Goal: Use online tool/utility: Utilize a website feature to perform a specific function

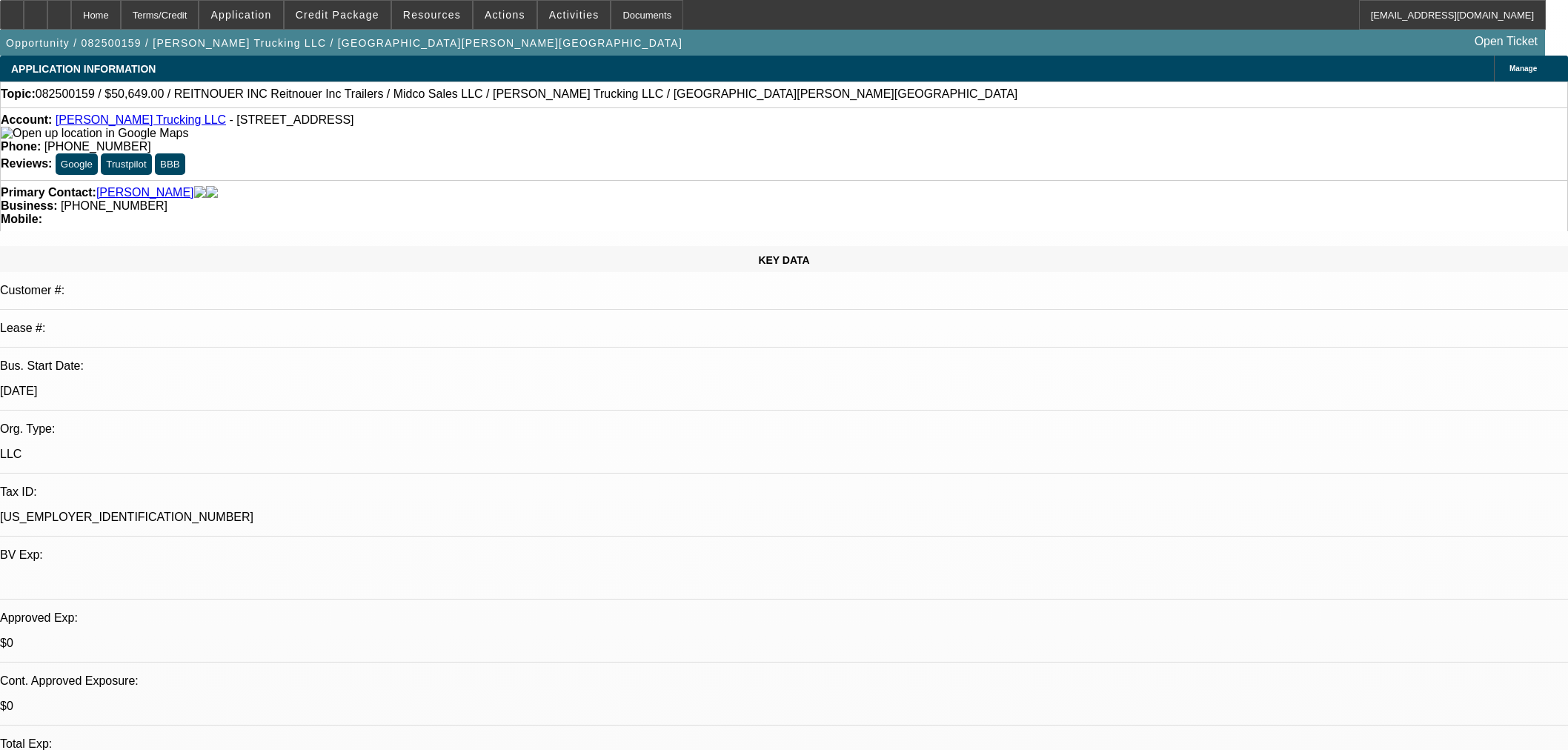
select select "0"
select select "3"
select select "0.1"
select select "4"
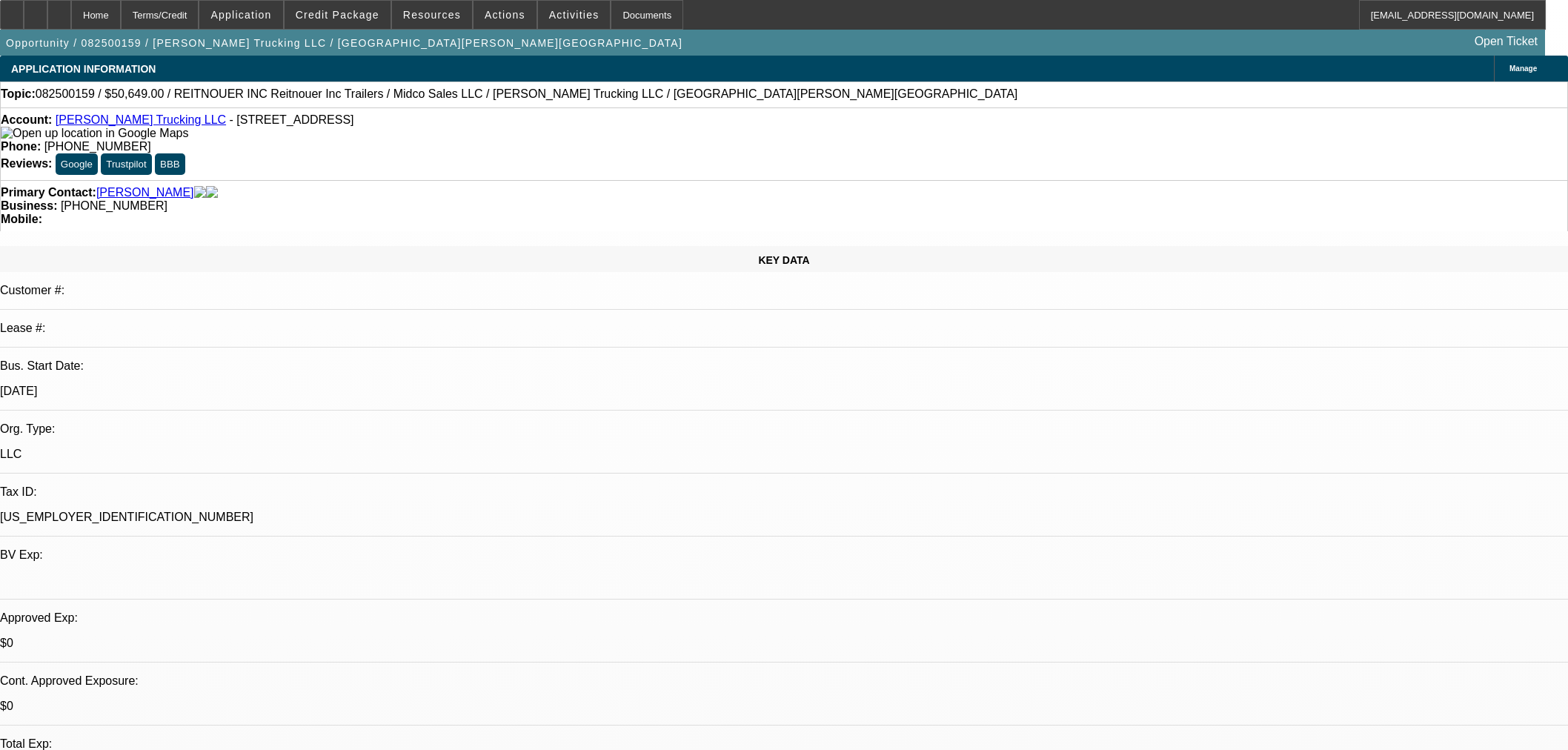
select select "0"
select select "3"
select select "0.1"
select select "4"
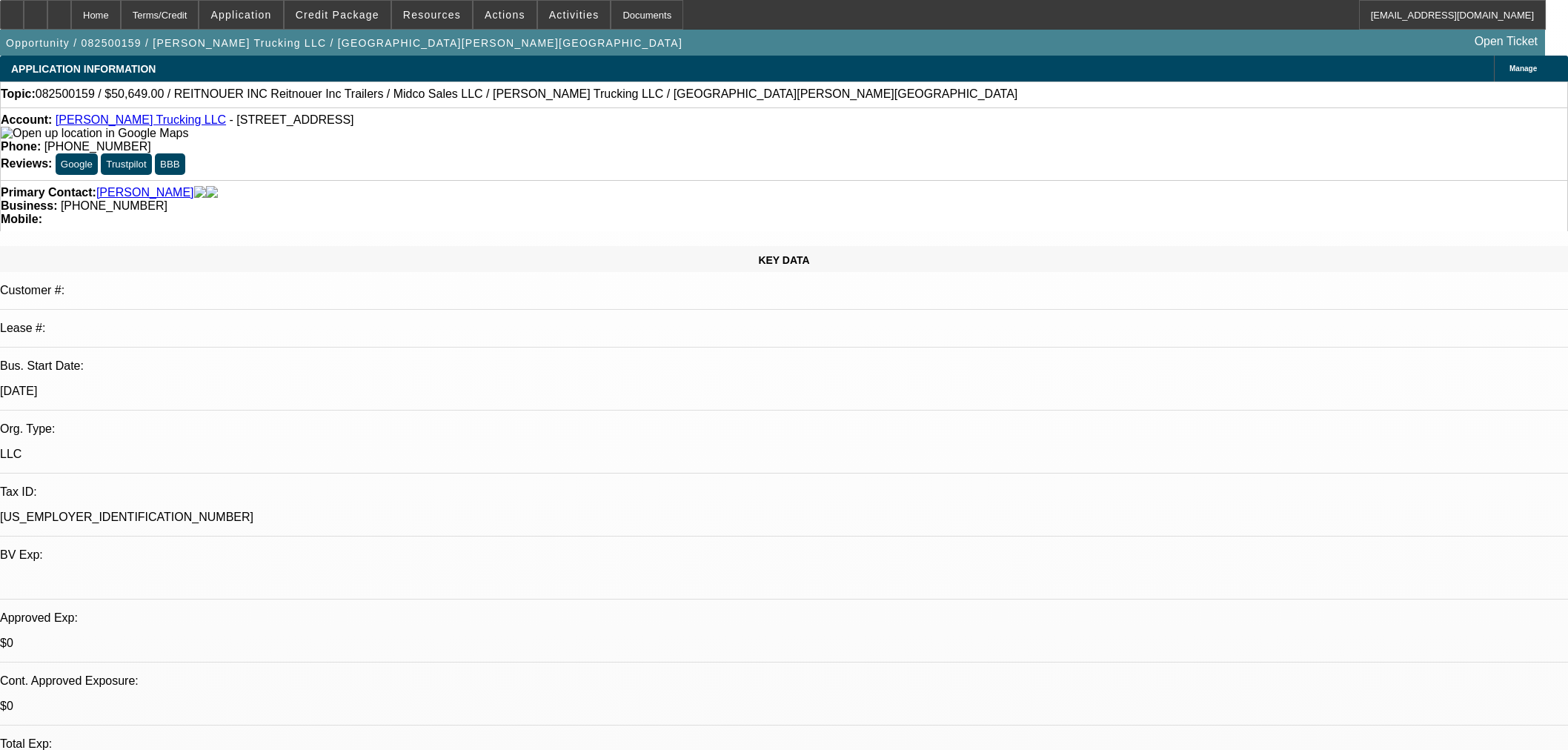
select select "0"
select select "3"
select select "0.1"
select select "4"
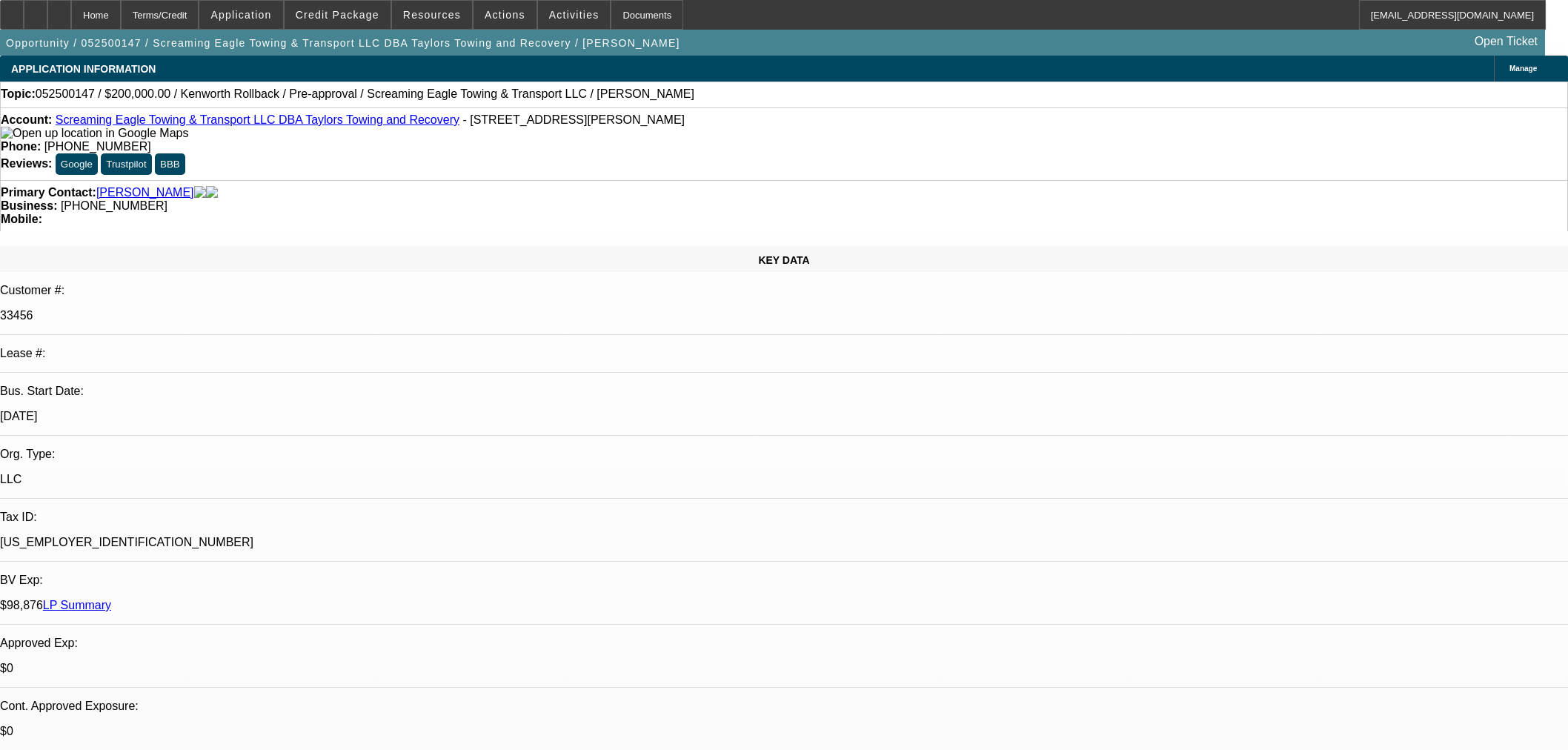
select select "0"
select select "0.1"
select select "4"
select select "0"
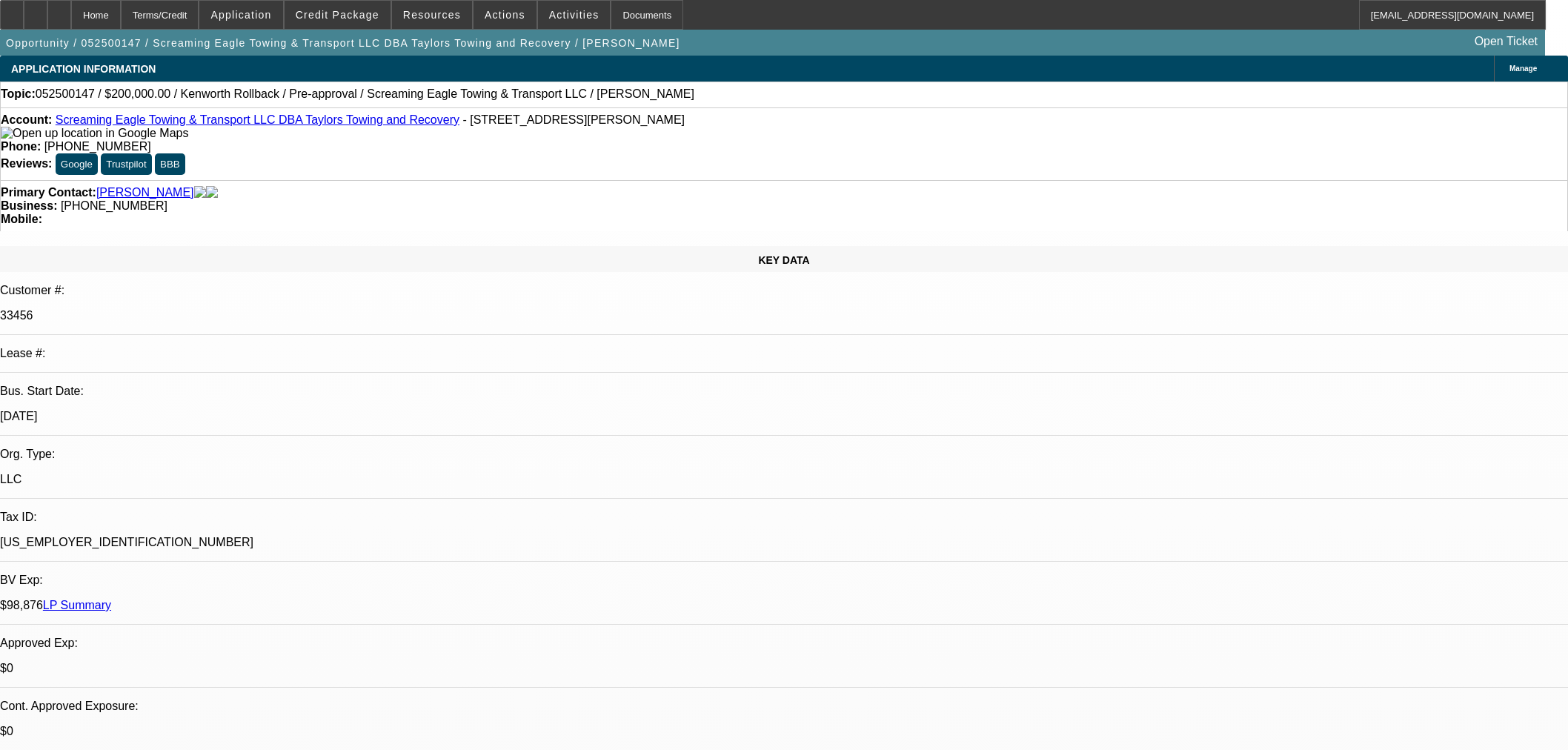
select select "0"
select select "0.1"
select select "4"
select select "0"
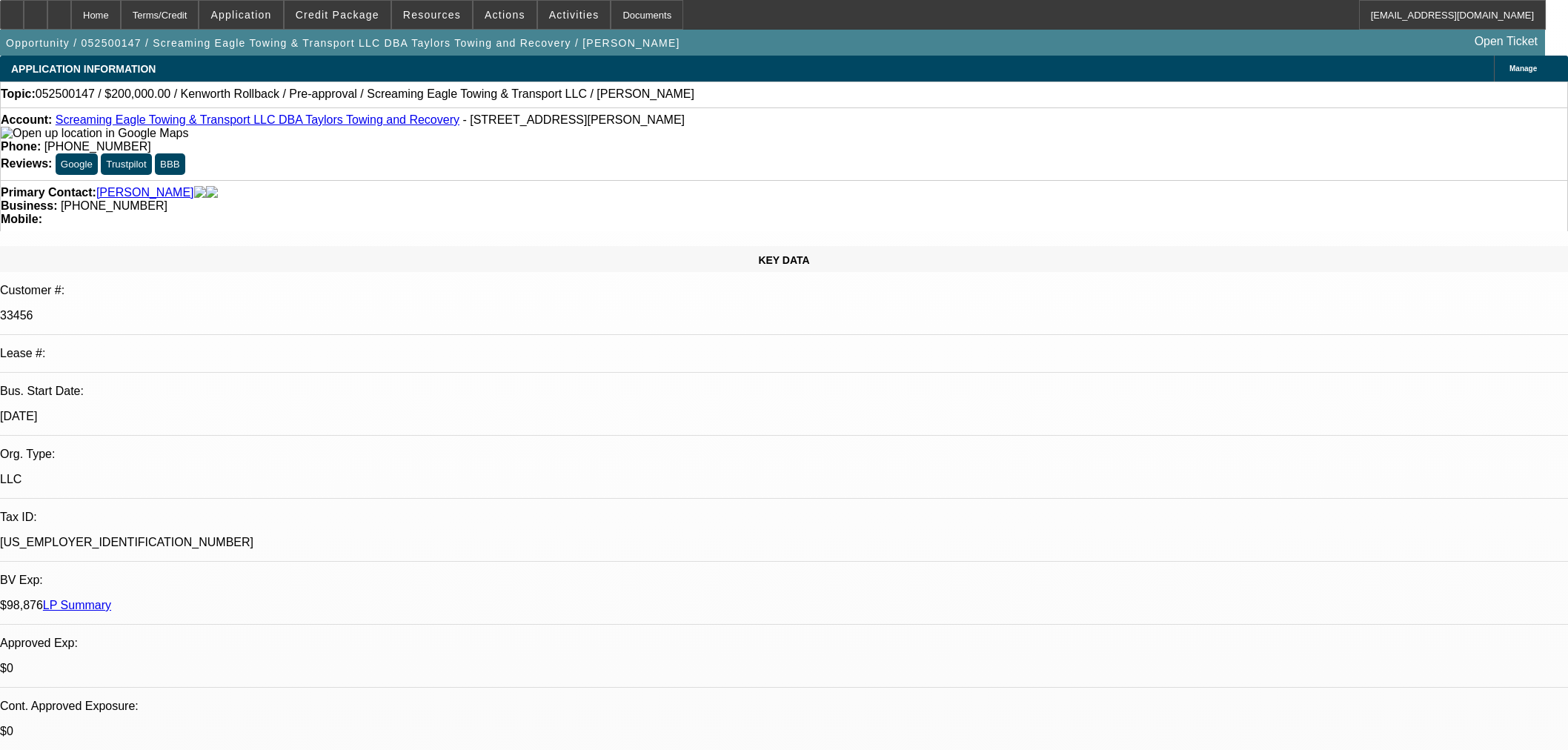
select select "2"
select select "0.1"
select select "4"
select select "0"
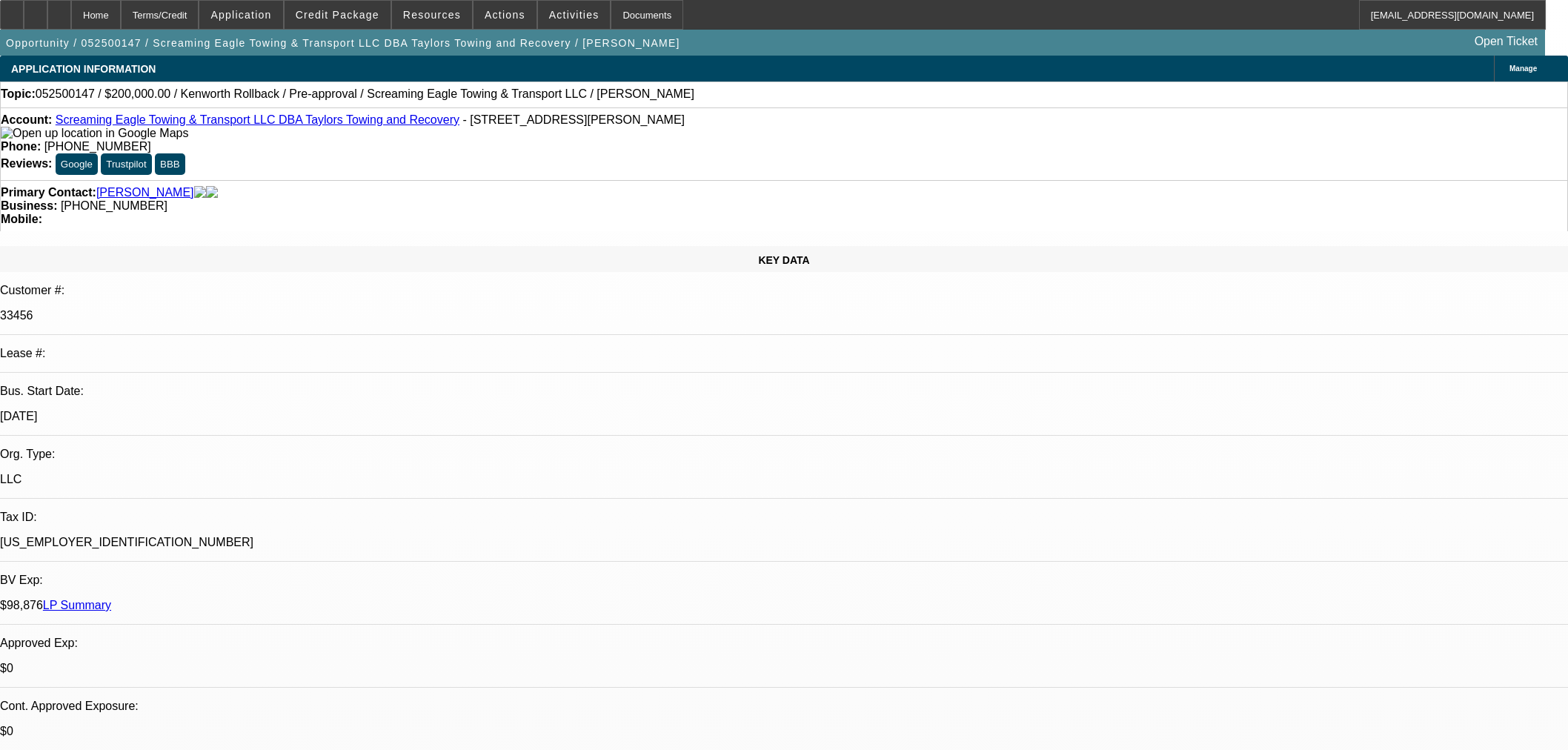
select select "2"
select select "0.1"
select select "4"
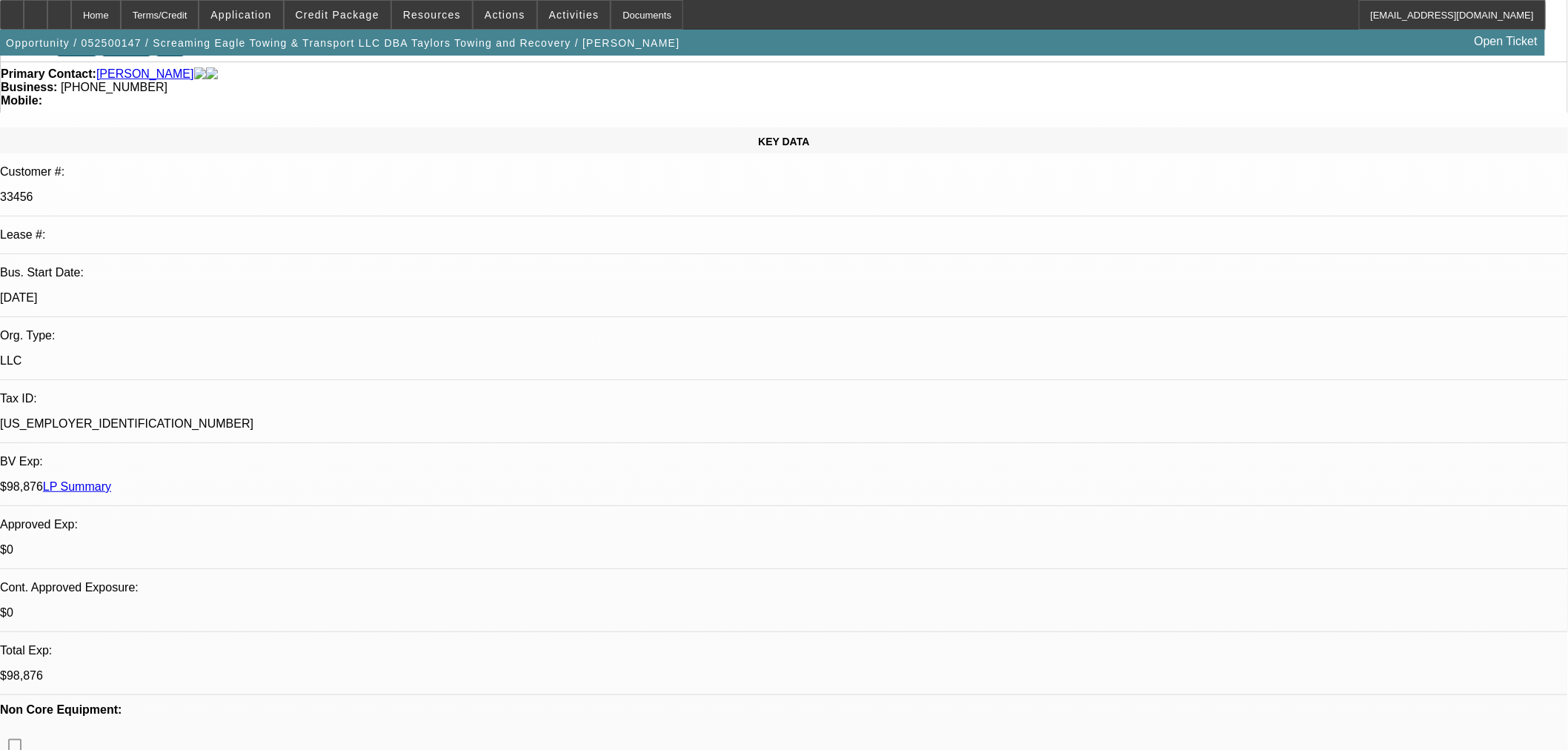
scroll to position [82, 0]
